Goal: Information Seeking & Learning: Learn about a topic

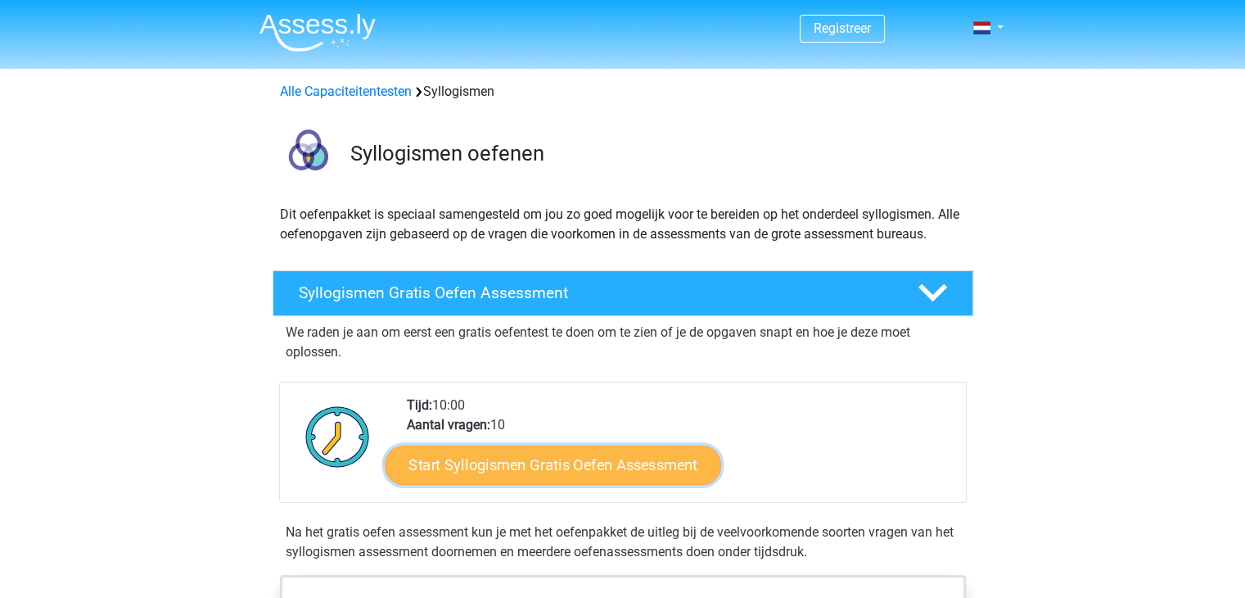
click at [524, 459] on link "Start Syllogismen Gratis Oefen Assessment" at bounding box center [553, 463] width 336 height 39
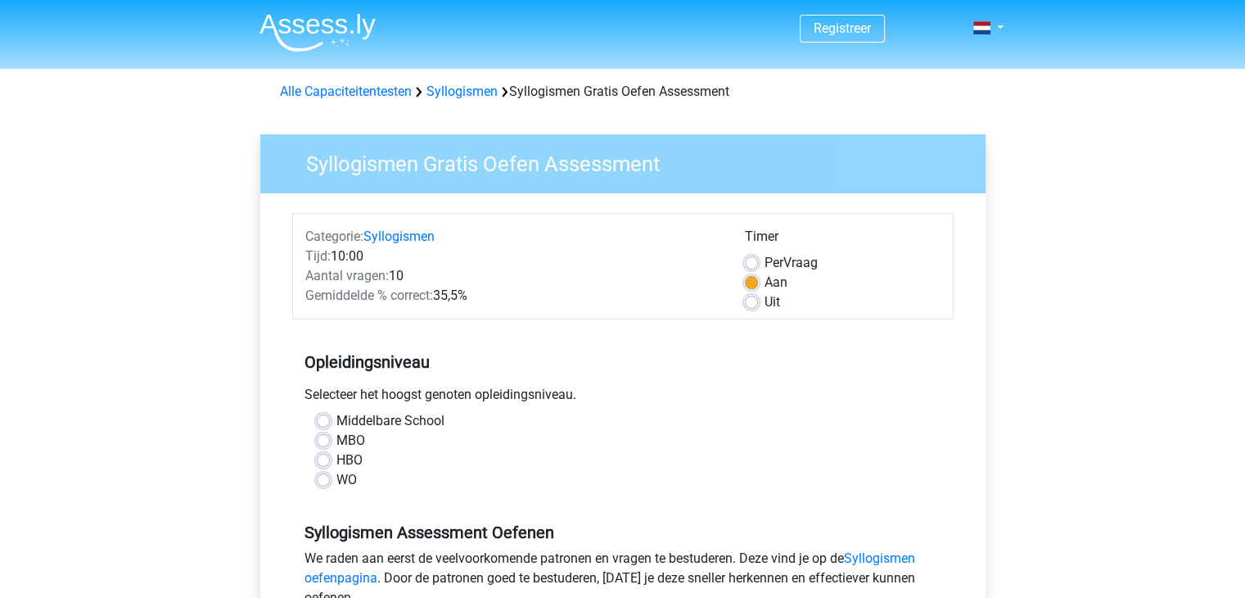
click at [336, 462] on label "HBO" at bounding box center [349, 460] width 26 height 20
click at [322, 462] on input "HBO" at bounding box center [323, 458] width 13 height 16
radio input "true"
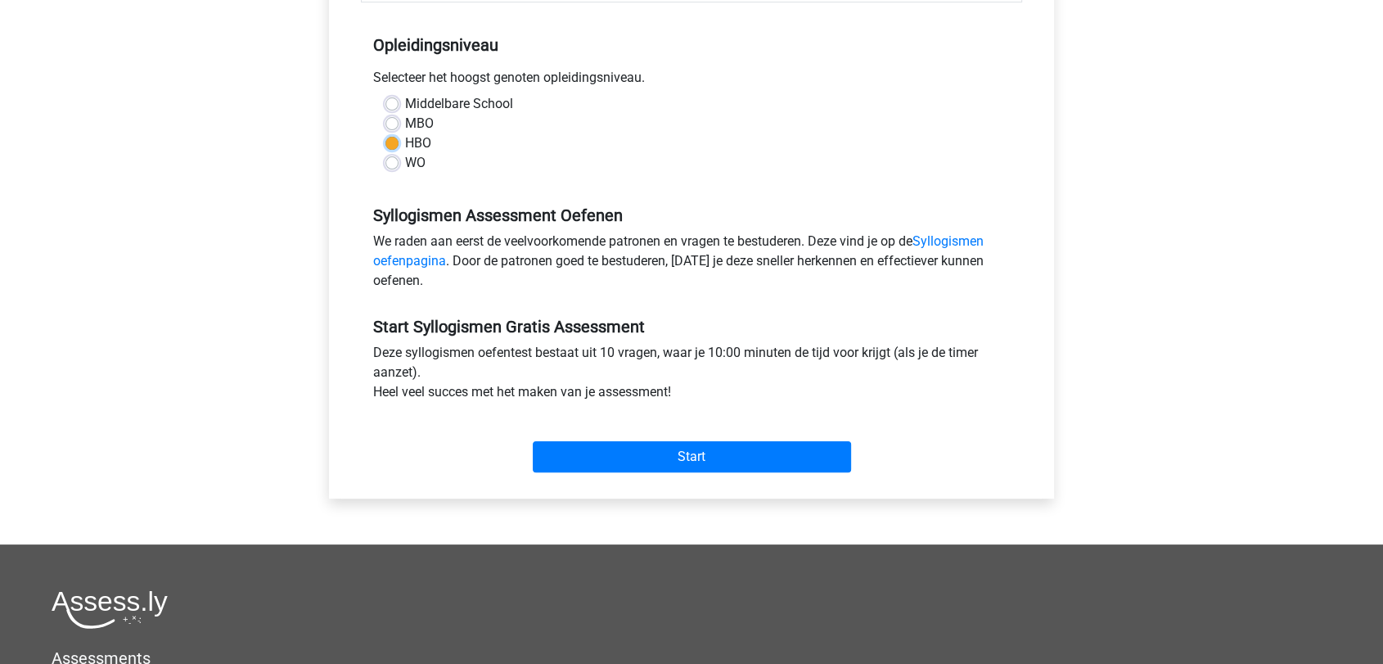
scroll to position [328, 0]
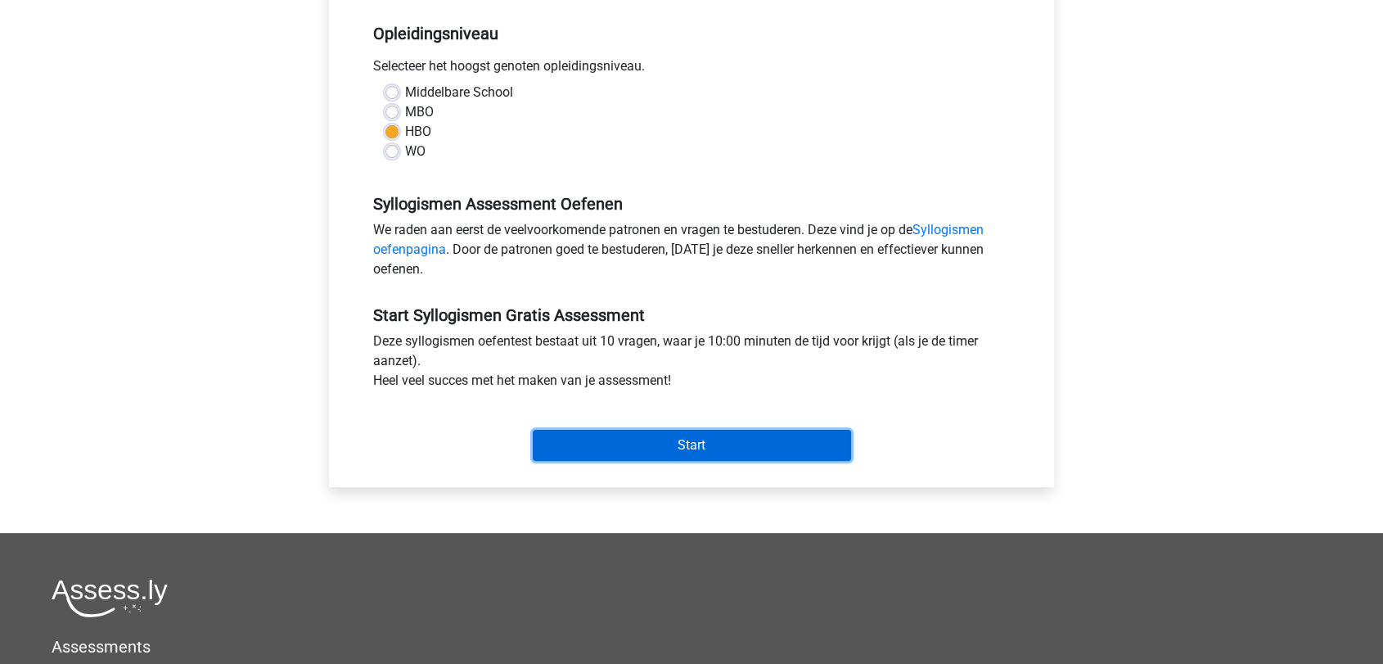
click at [719, 439] on input "Start" at bounding box center [692, 445] width 318 height 31
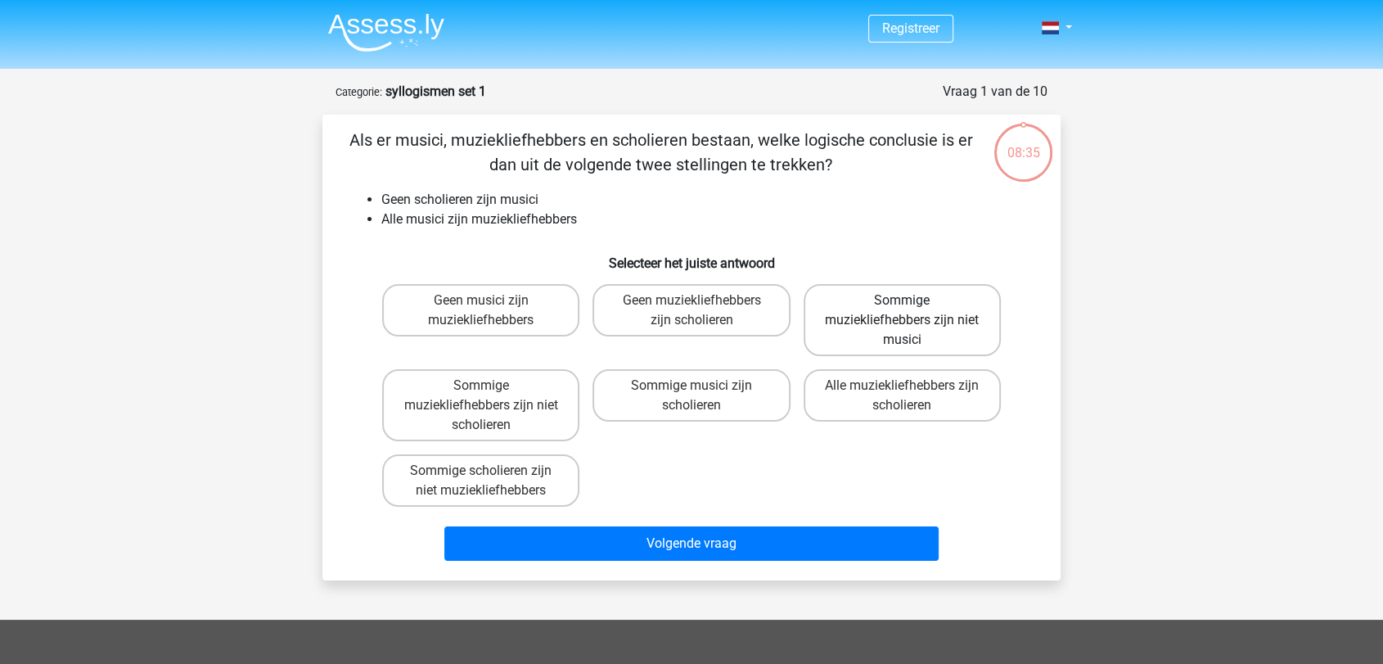
click at [857, 334] on label "Sommige muziekliefhebbers zijn niet musici" at bounding box center [902, 320] width 197 height 72
click at [902, 311] on input "Sommige muziekliefhebbers zijn niet musici" at bounding box center [907, 305] width 11 height 11
radio input "true"
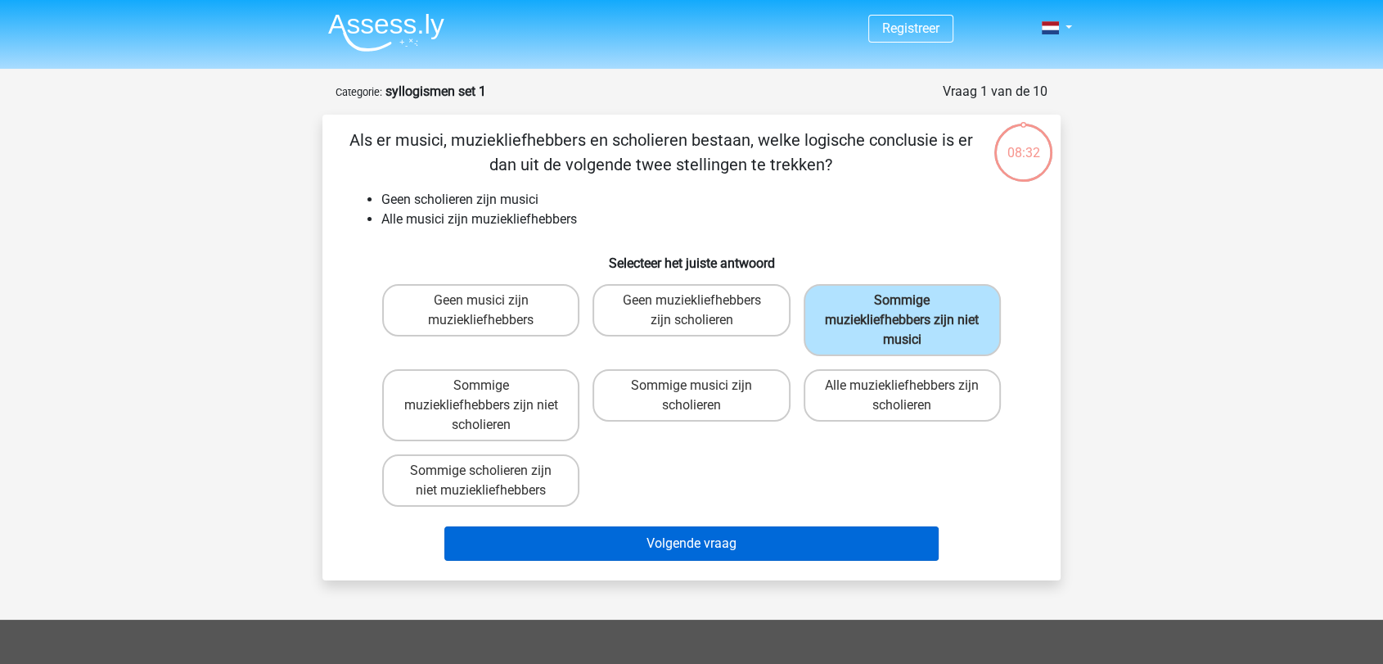
click at [765, 539] on button "Volgende vraag" at bounding box center [691, 543] width 495 height 34
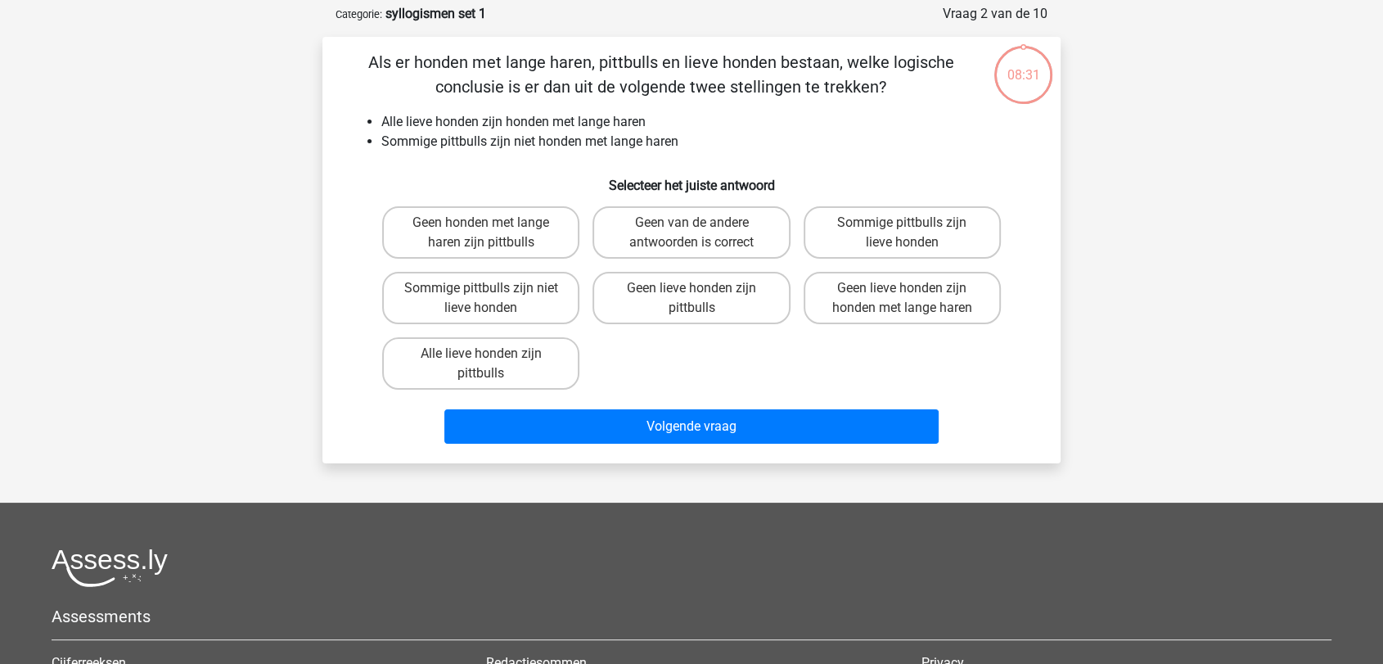
scroll to position [82, 0]
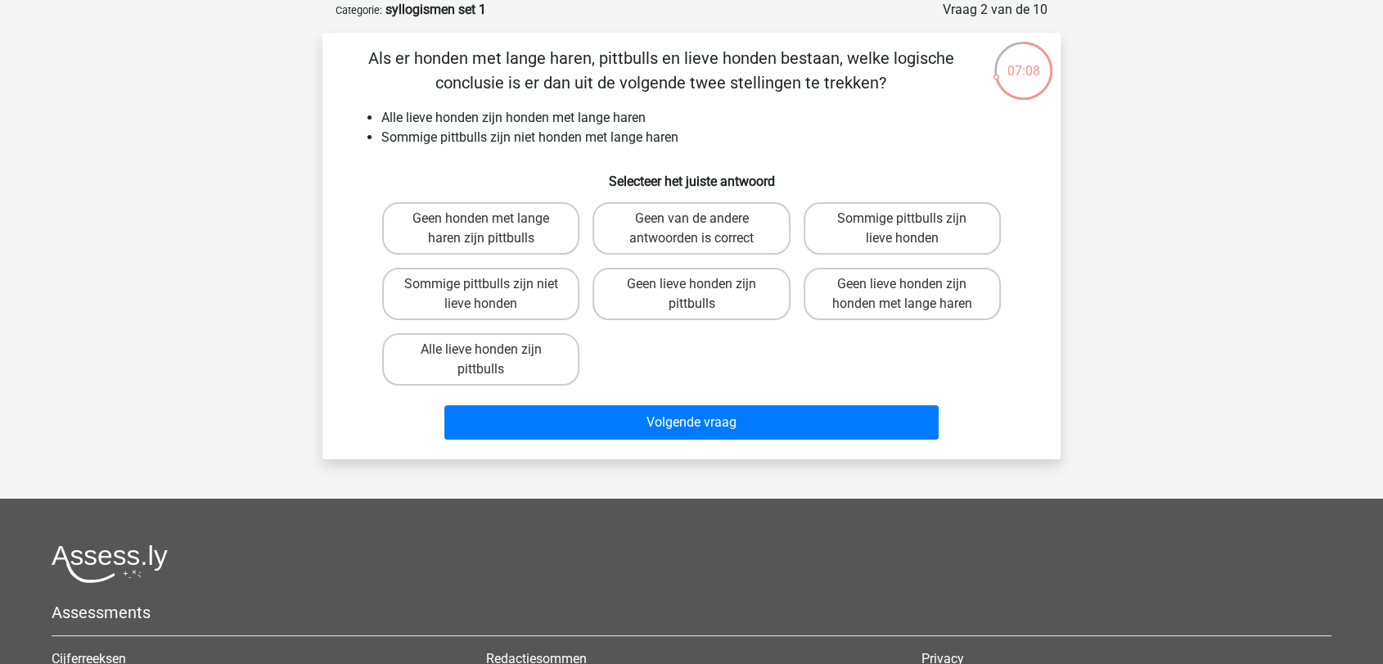
click at [695, 228] on input "Geen van de andere antwoorden is correct" at bounding box center [697, 224] width 11 height 11
radio input "true"
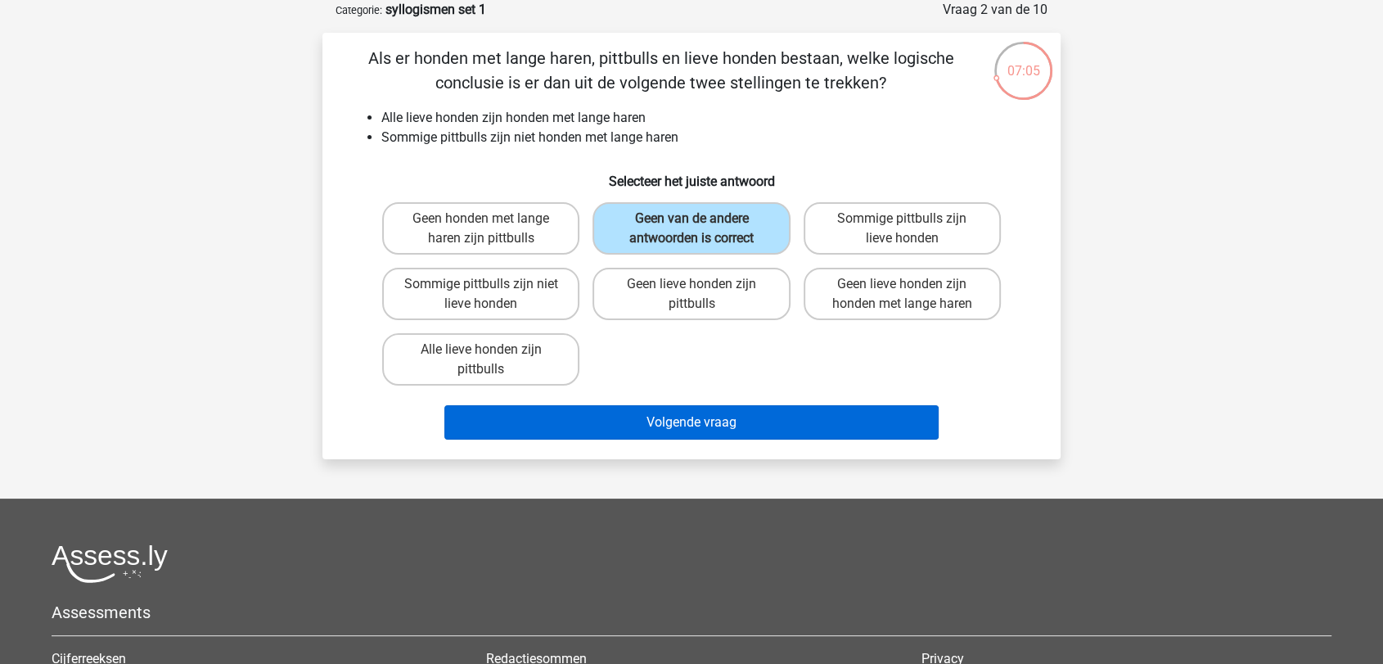
click at [687, 407] on button "Volgende vraag" at bounding box center [691, 422] width 495 height 34
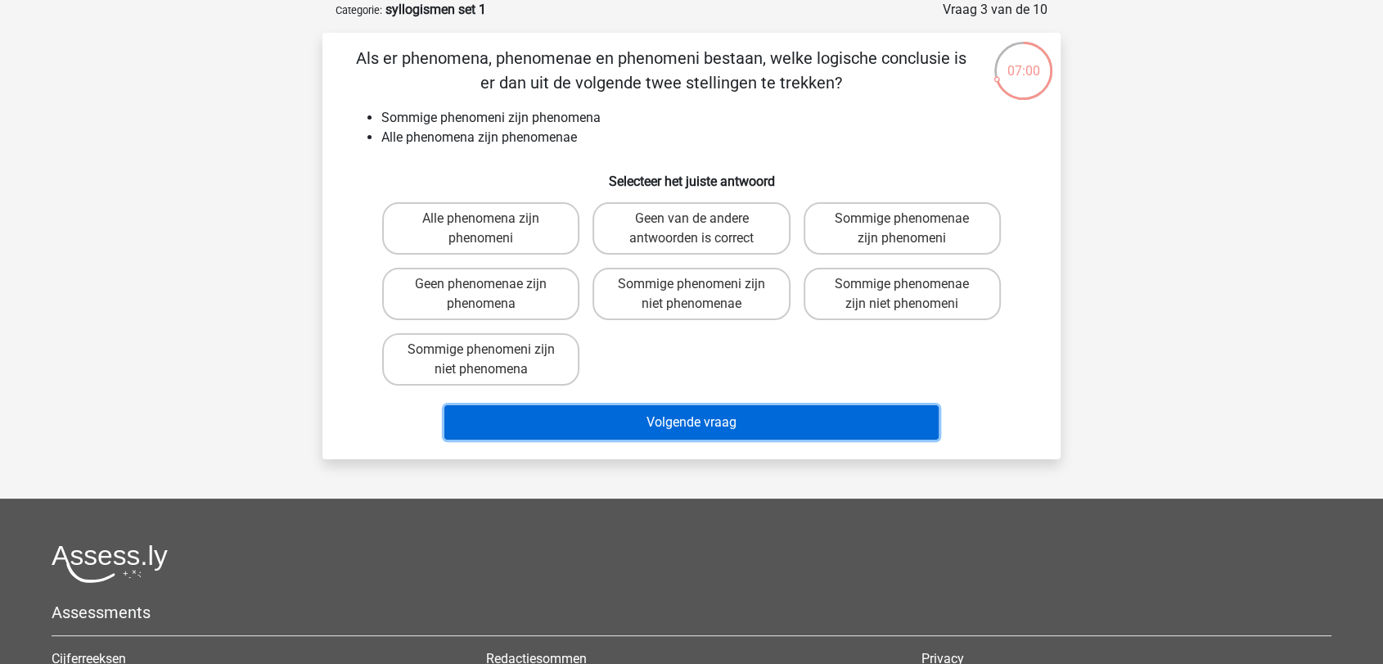
click at [686, 417] on button "Volgende vraag" at bounding box center [691, 422] width 495 height 34
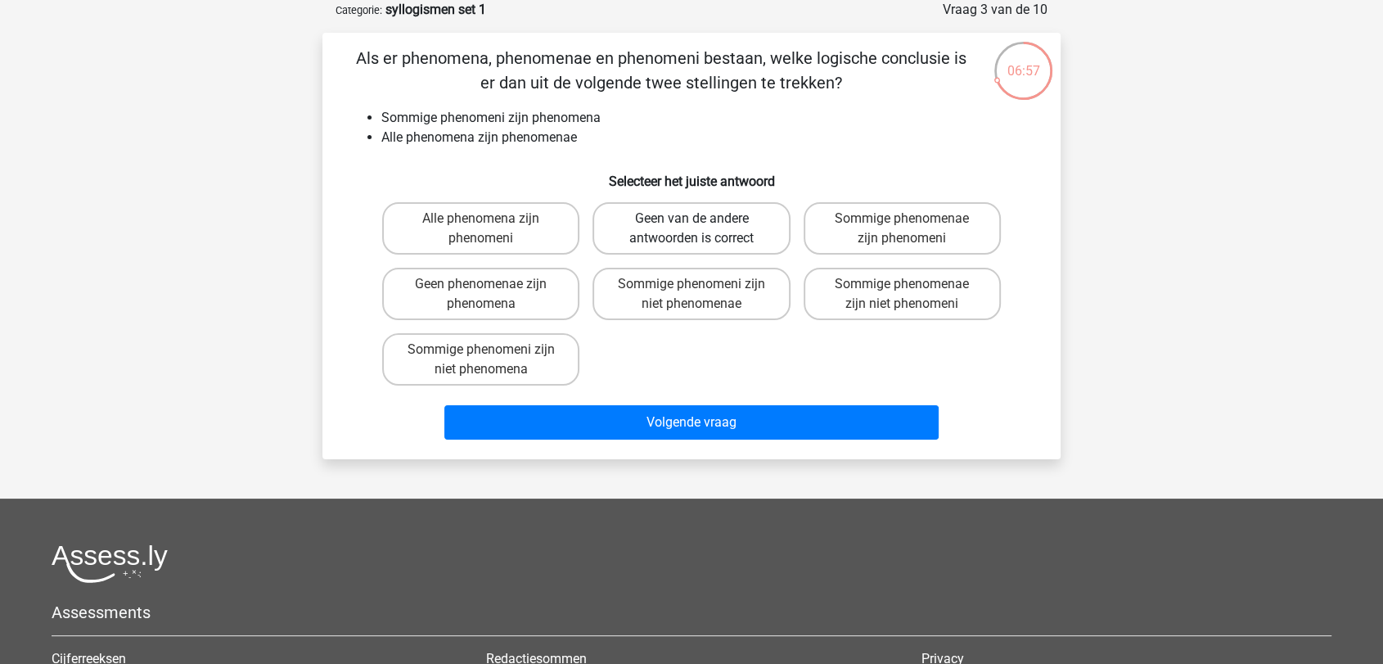
click at [671, 226] on label "Geen van de andere antwoorden is correct" at bounding box center [691, 228] width 197 height 52
click at [692, 226] on input "Geen van de andere antwoorden is correct" at bounding box center [697, 224] width 11 height 11
radio input "true"
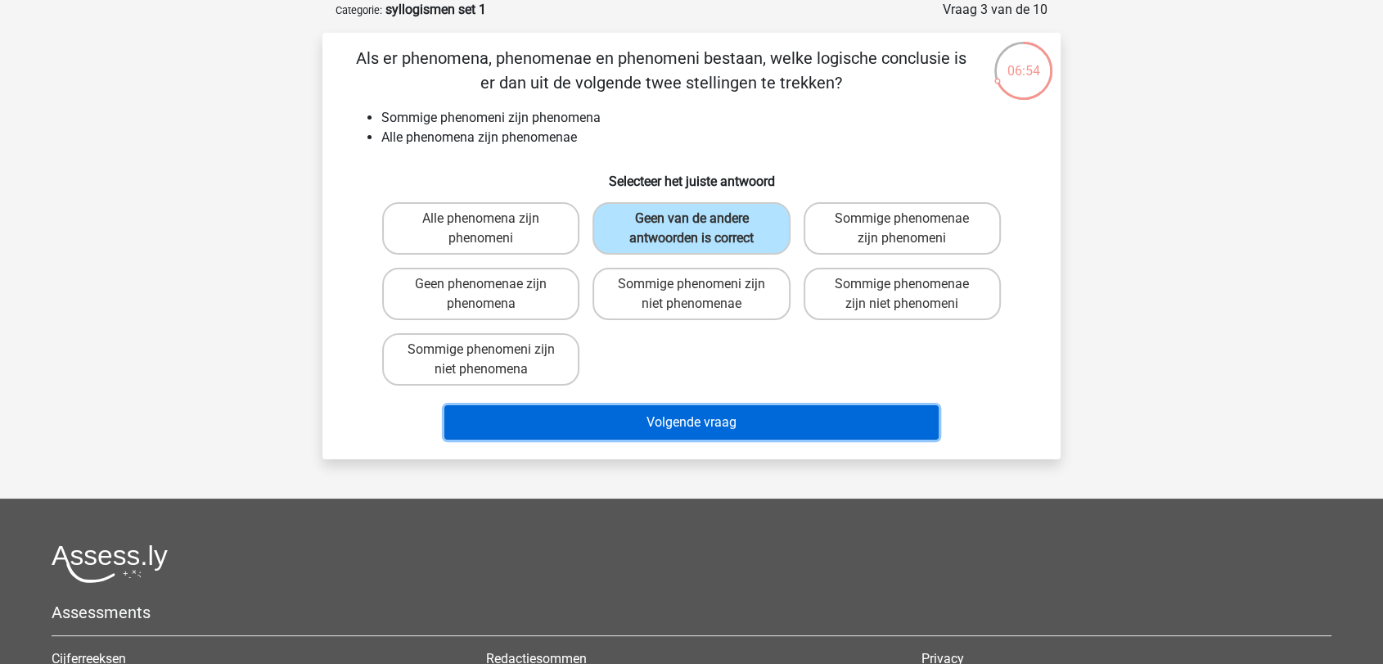
click at [670, 423] on button "Volgende vraag" at bounding box center [691, 422] width 495 height 34
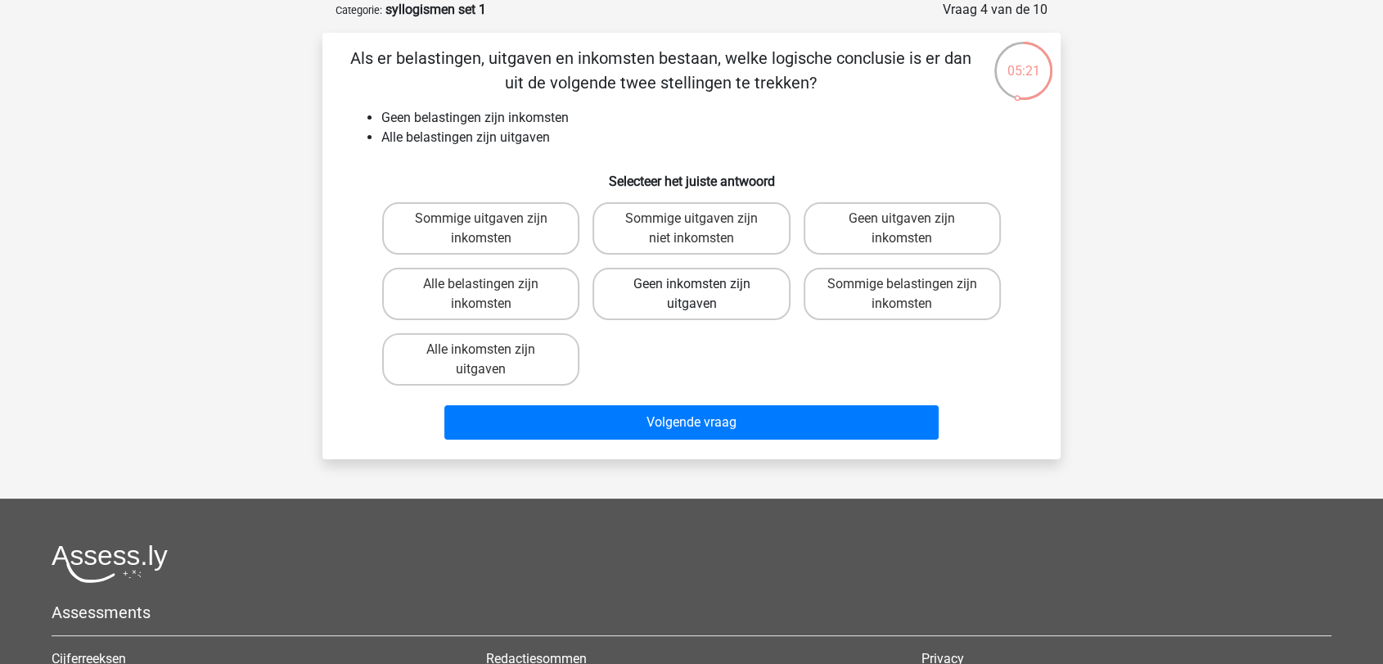
click at [724, 307] on label "Geen inkomsten zijn uitgaven" at bounding box center [691, 294] width 197 height 52
click at [702, 295] on input "Geen inkomsten zijn uitgaven" at bounding box center [697, 289] width 11 height 11
radio input "true"
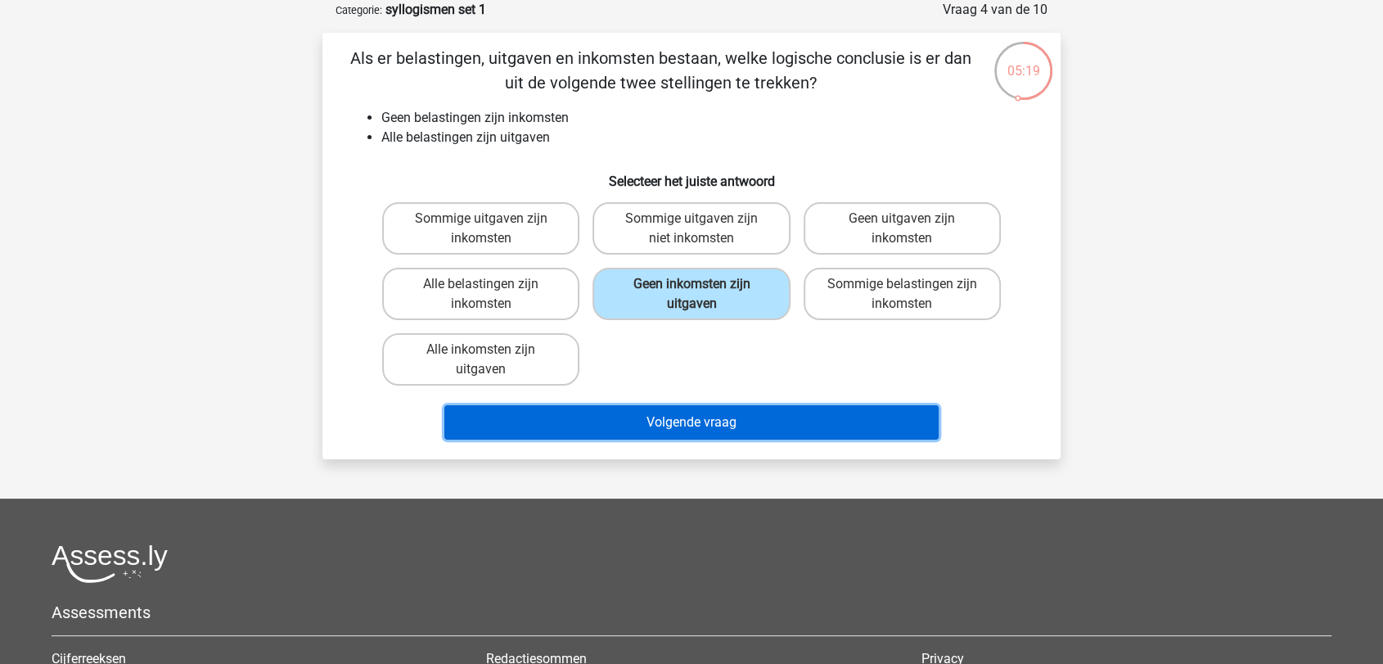
click at [710, 426] on button "Volgende vraag" at bounding box center [691, 422] width 495 height 34
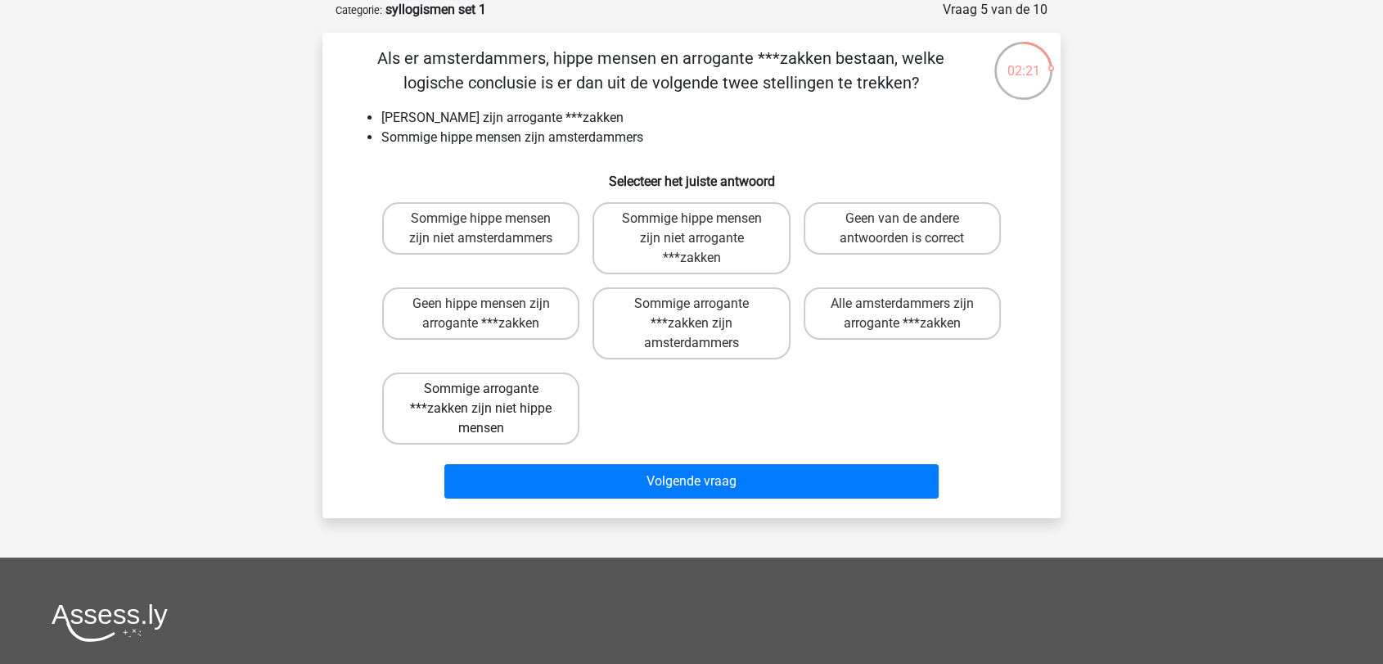
click at [517, 389] on label "Sommige arrogante ***zakken zijn niet hippe mensen" at bounding box center [480, 408] width 197 height 72
click at [492, 389] on input "Sommige arrogante ***zakken zijn niet hippe mensen" at bounding box center [486, 394] width 11 height 11
radio input "true"
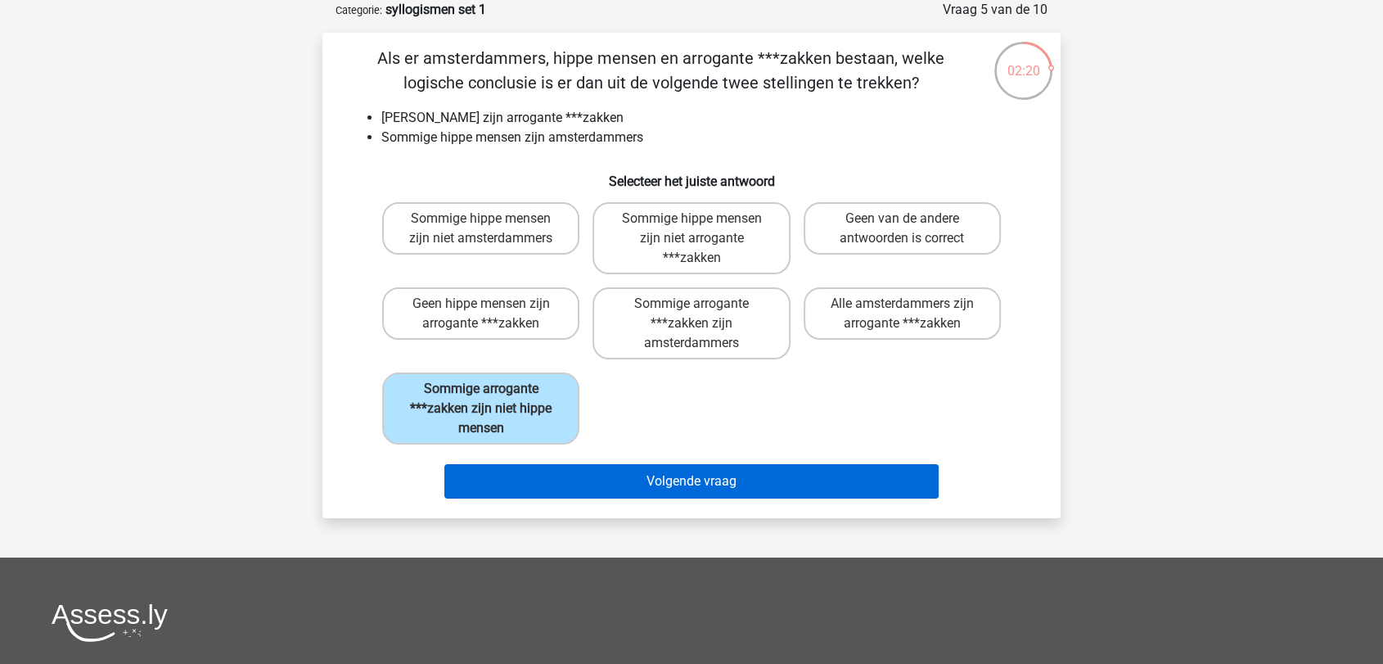
click at [655, 478] on button "Volgende vraag" at bounding box center [691, 481] width 495 height 34
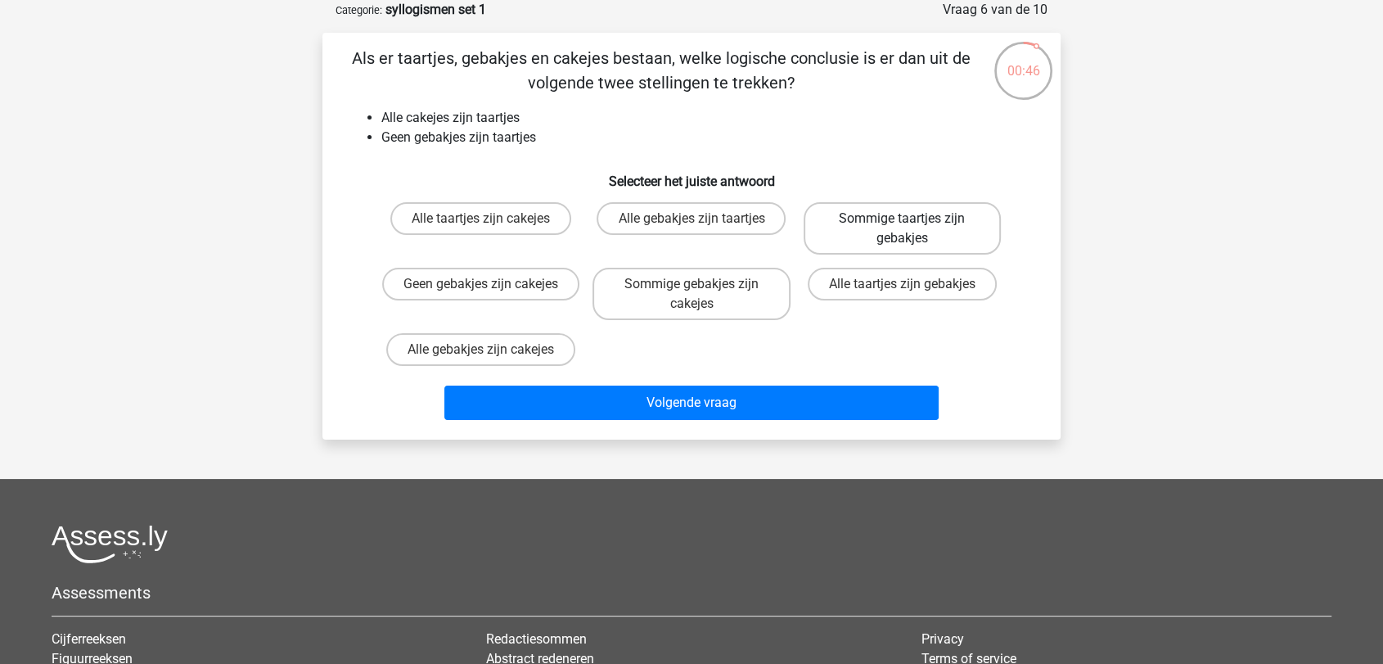
click at [860, 228] on label "Sommige taartjes zijn gebakjes" at bounding box center [902, 228] width 197 height 52
click at [902, 228] on input "Sommige taartjes zijn gebakjes" at bounding box center [907, 224] width 11 height 11
radio input "true"
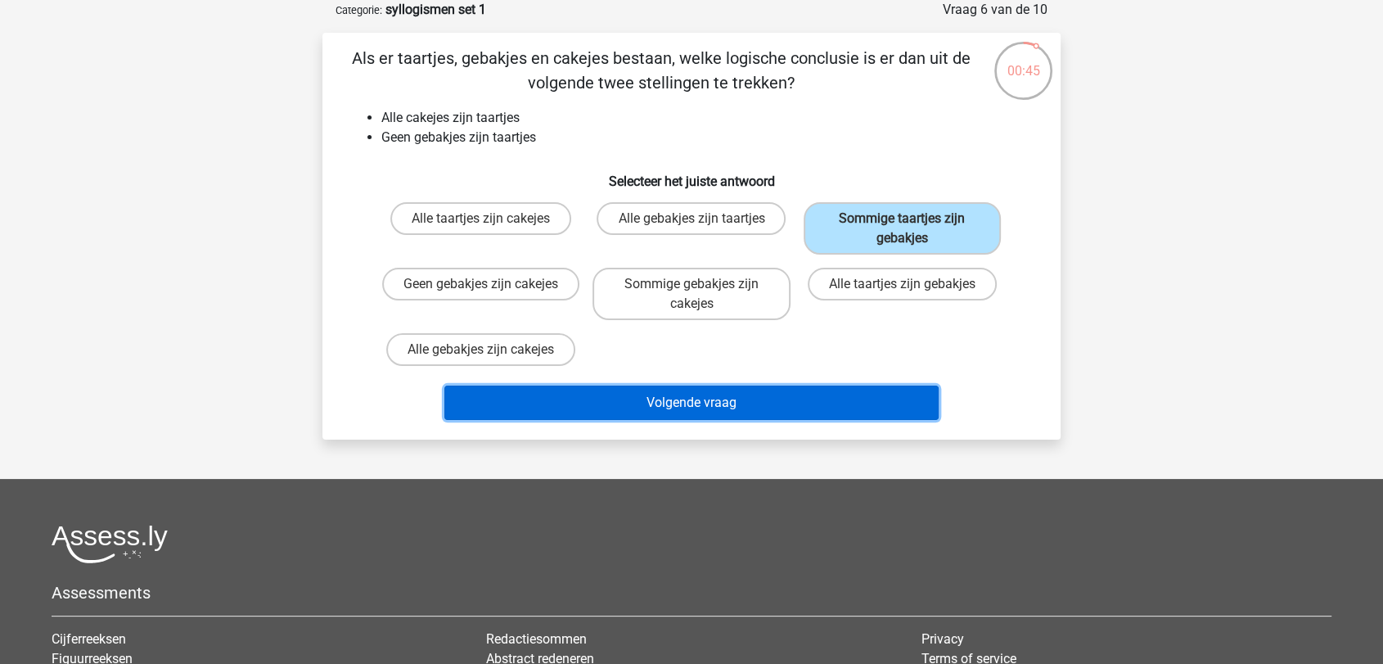
click at [770, 390] on button "Volgende vraag" at bounding box center [691, 403] width 495 height 34
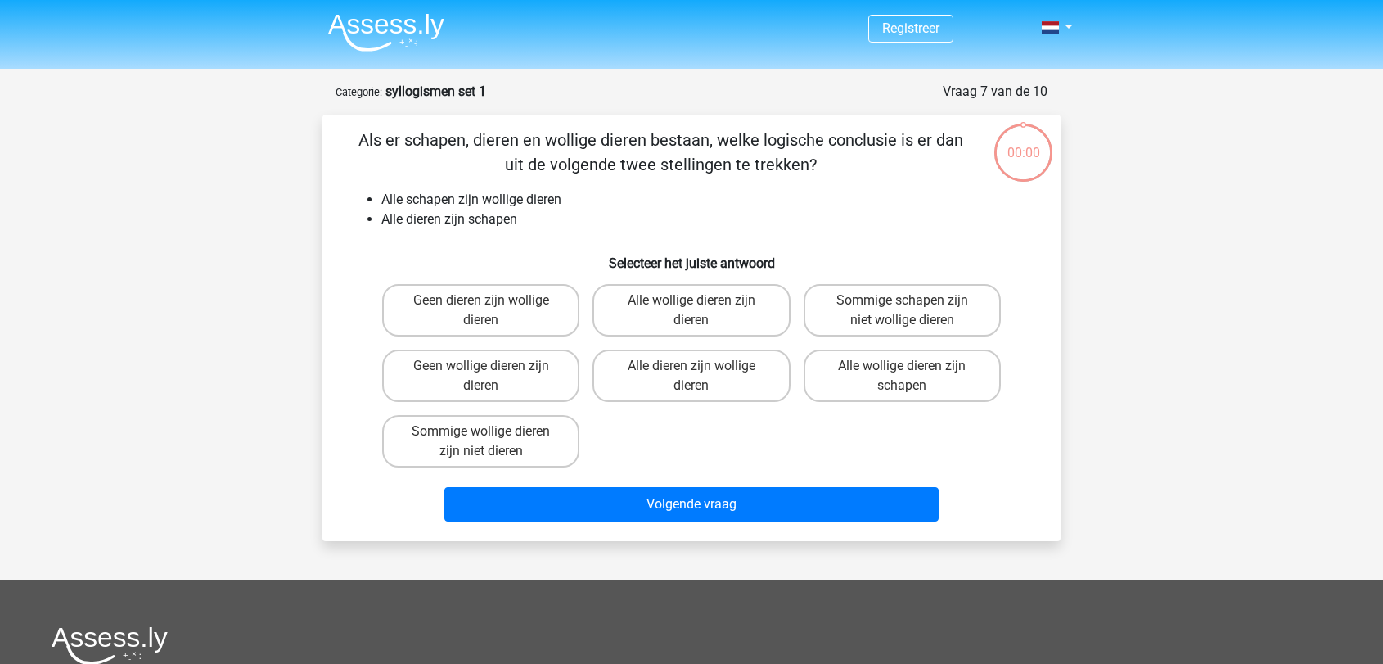
scroll to position [82, 0]
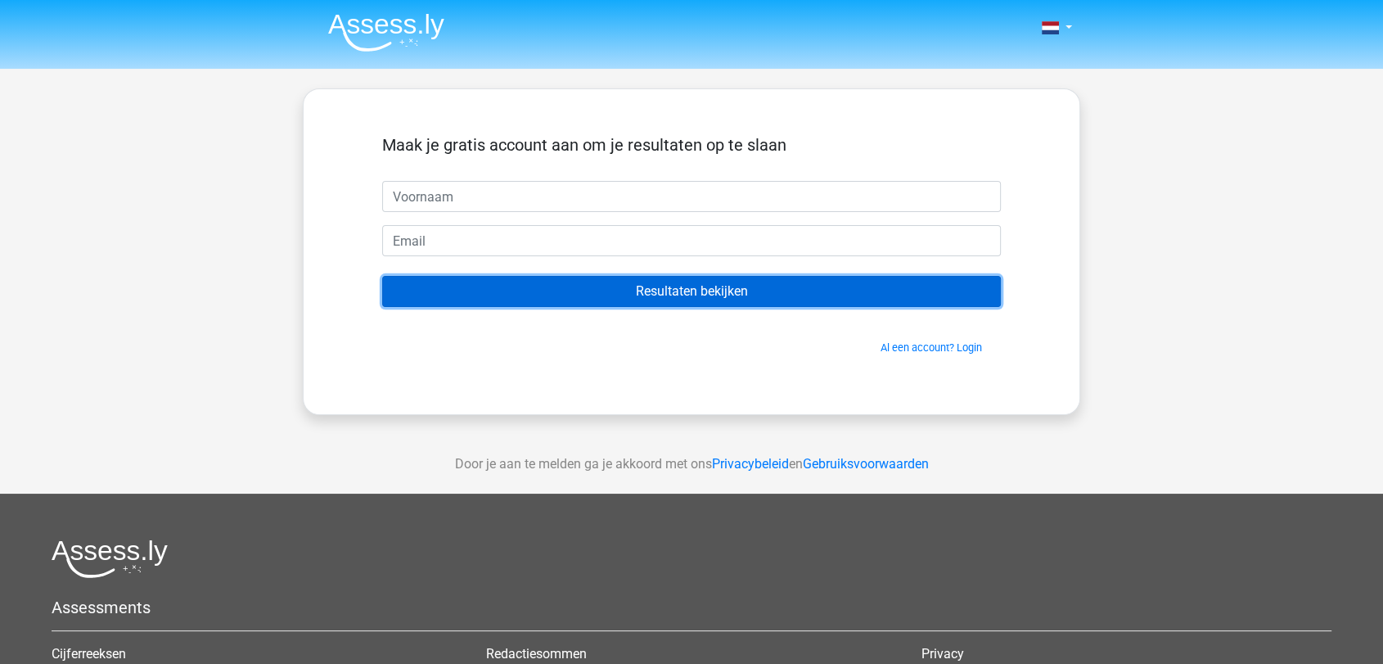
click at [652, 283] on input "Resultaten bekijken" at bounding box center [691, 291] width 619 height 31
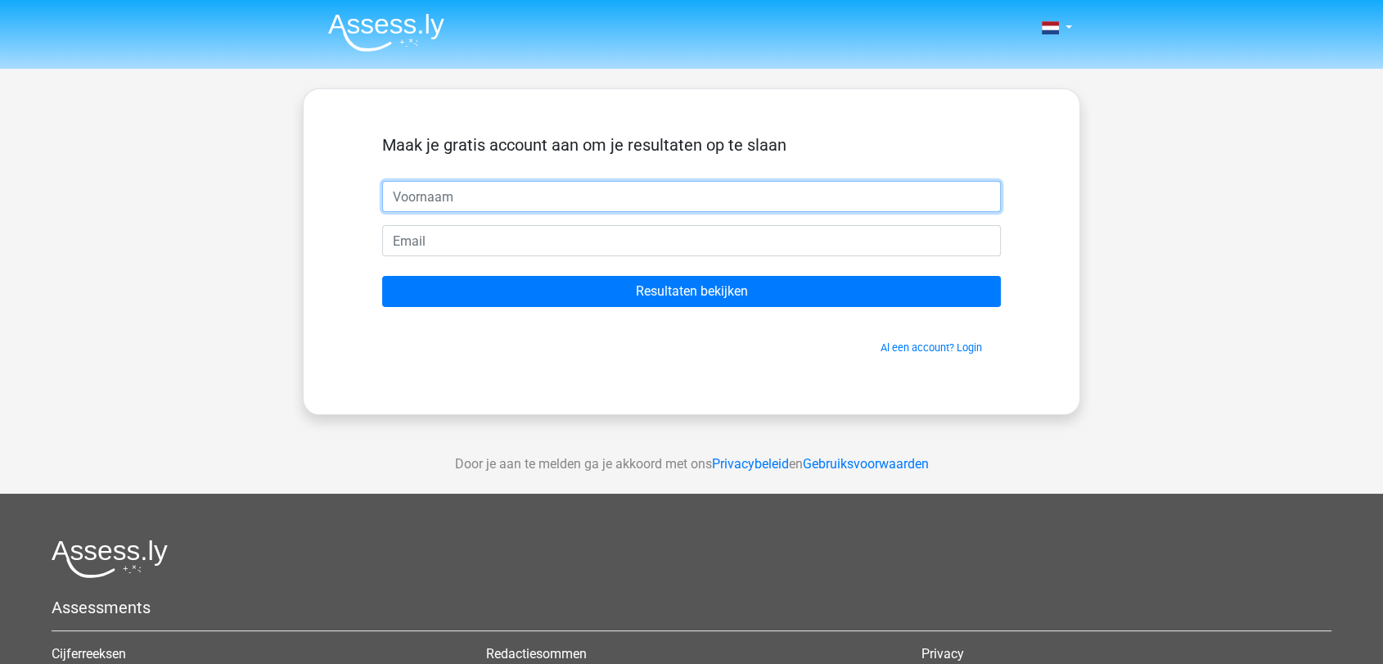
click at [444, 200] on input "text" at bounding box center [691, 196] width 619 height 31
type input "Hens"
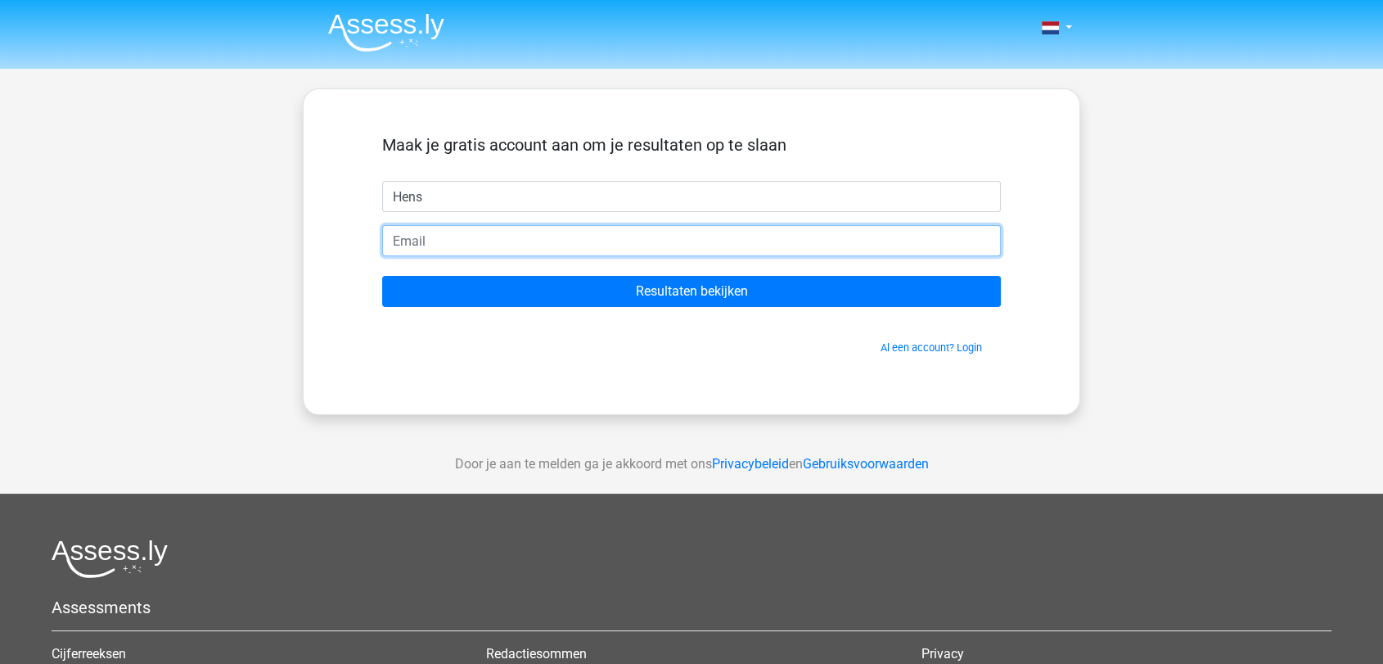
click at [447, 247] on input "email" at bounding box center [691, 240] width 619 height 31
type input "[EMAIL_ADDRESS][DOMAIN_NAME]"
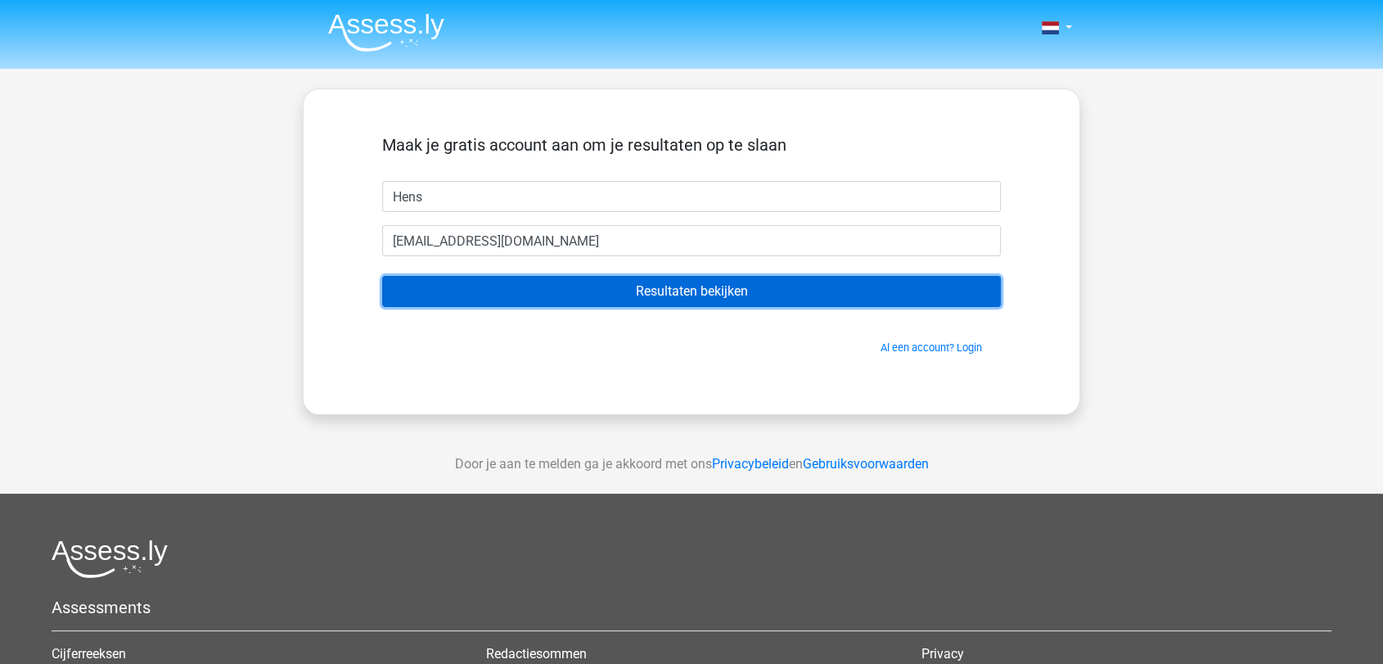
click at [603, 291] on input "Resultaten bekijken" at bounding box center [691, 291] width 619 height 31
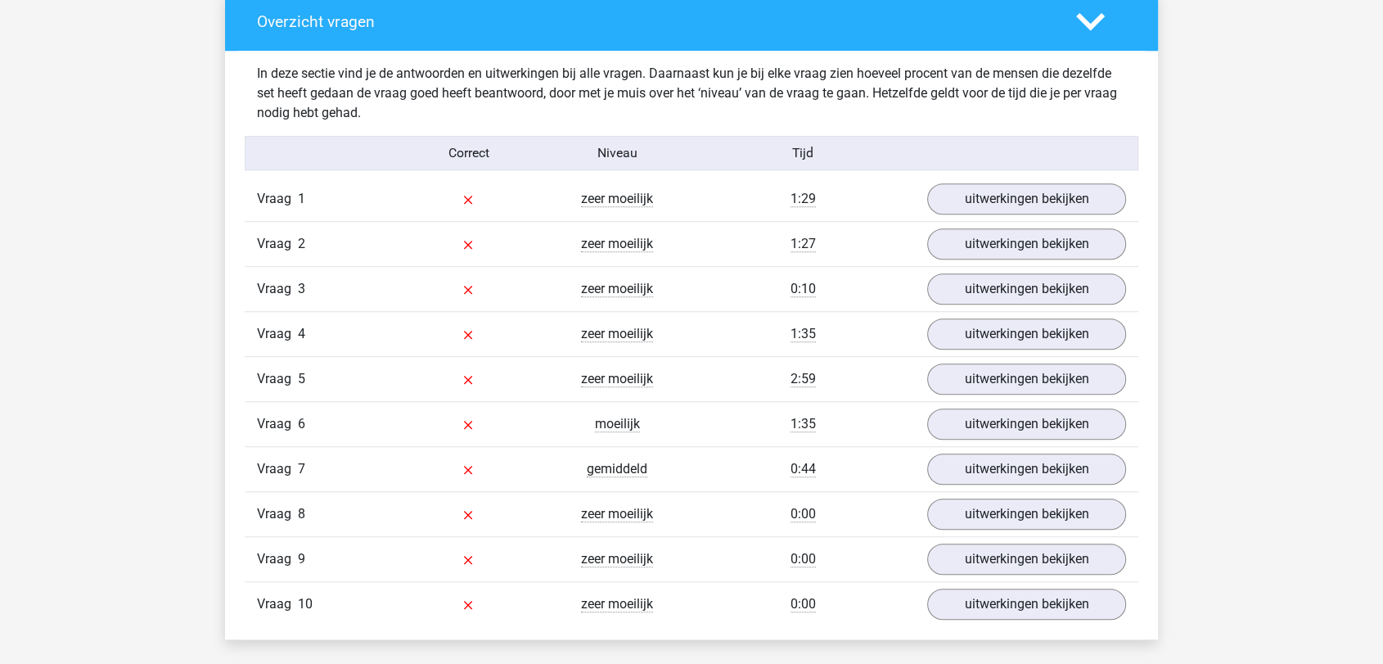
scroll to position [1241, 0]
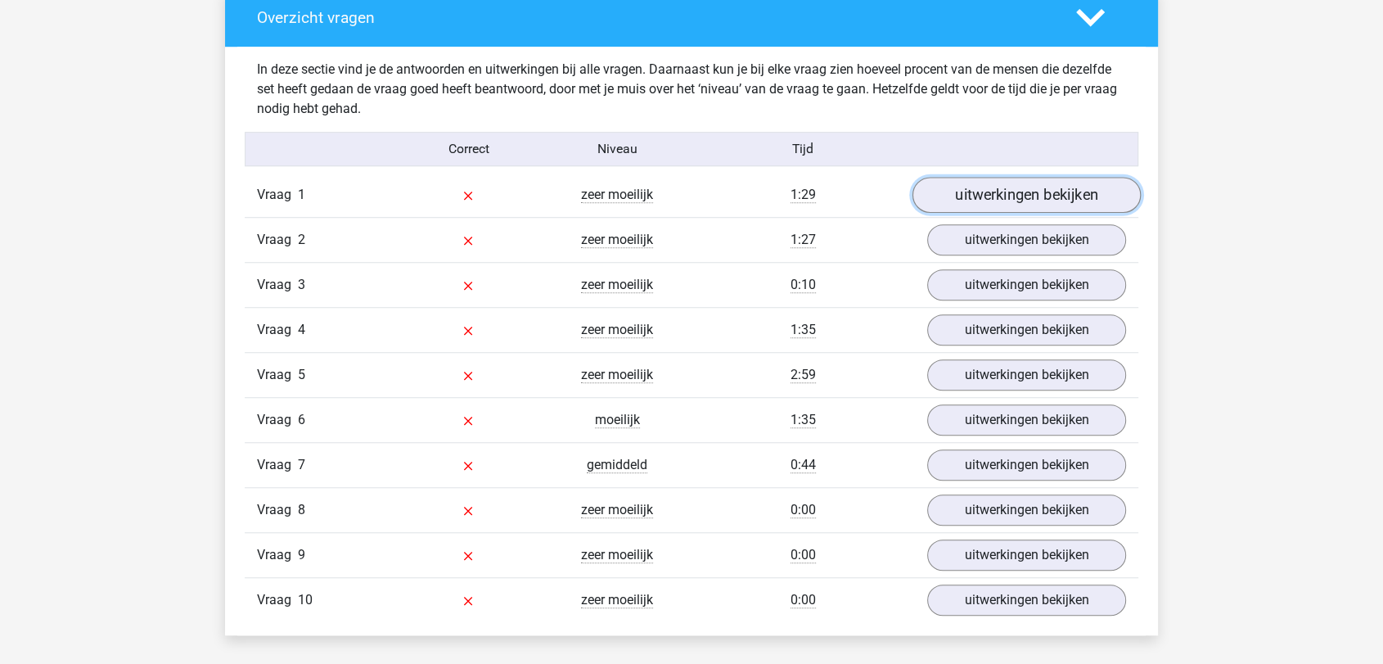
click at [1066, 191] on link "uitwerkingen bekijken" at bounding box center [1027, 195] width 228 height 36
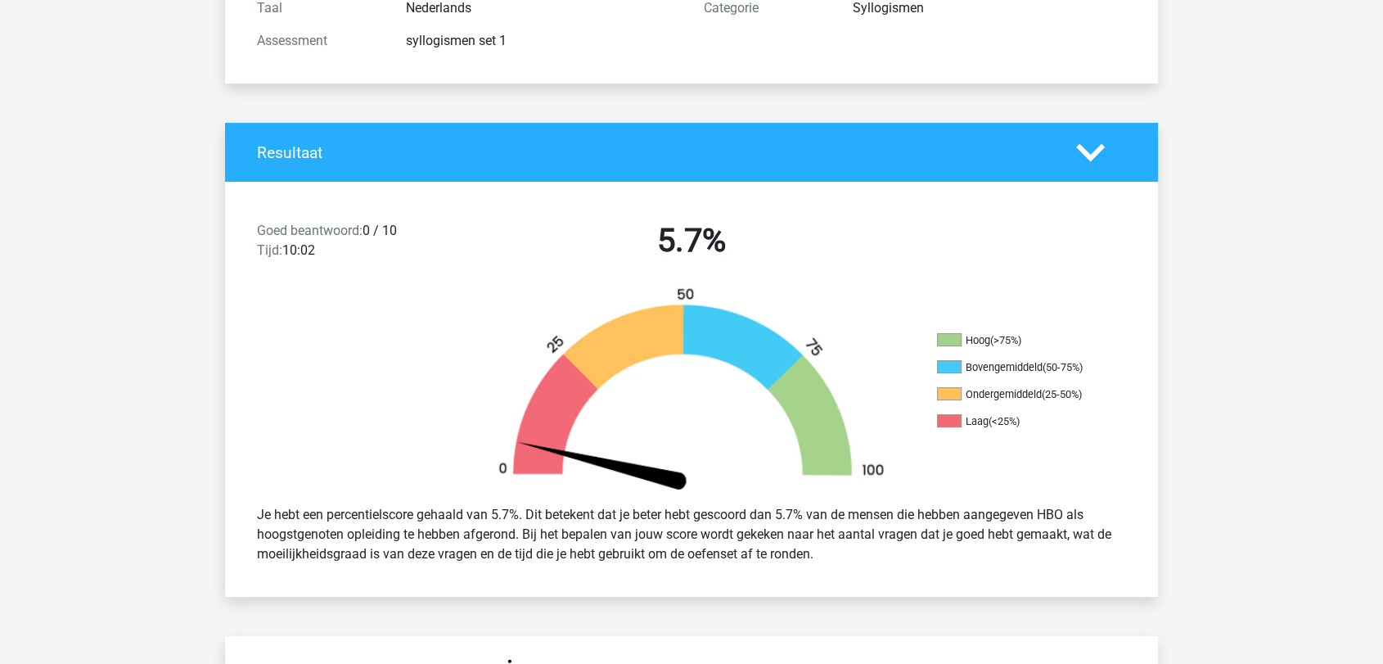
scroll to position [0, 0]
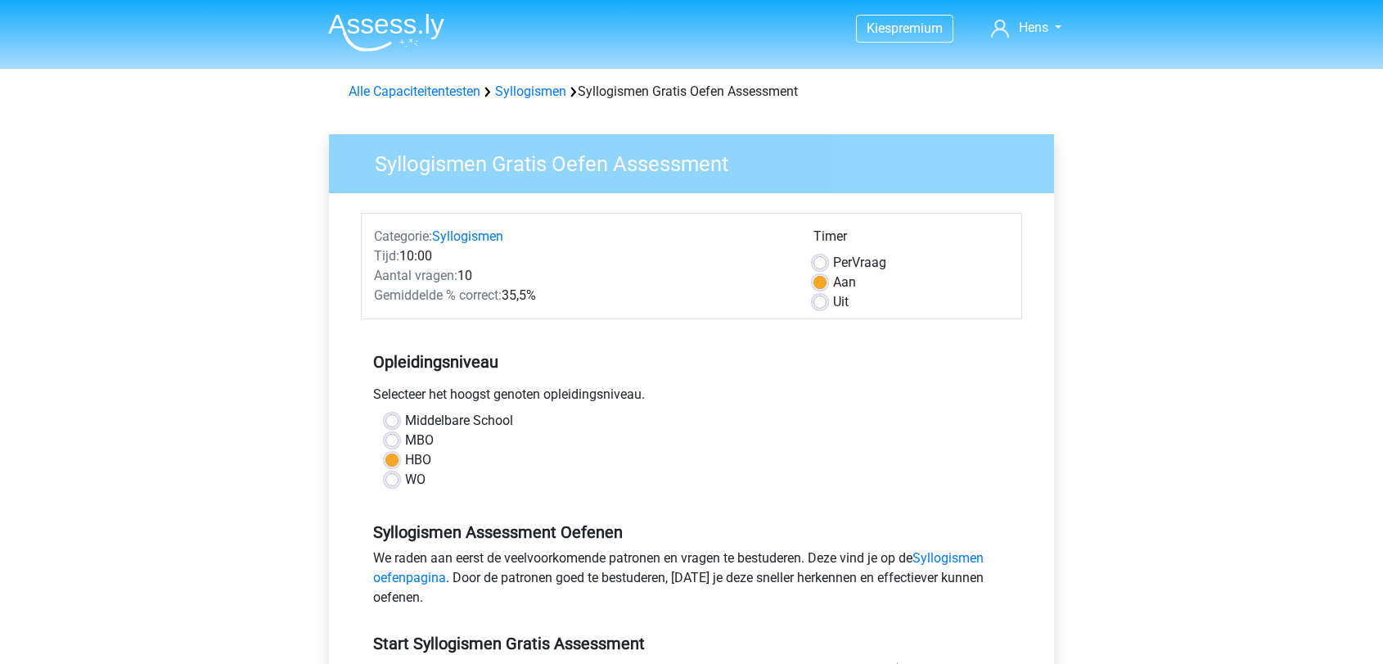
scroll to position [328, 0]
